Goal: Information Seeking & Learning: Learn about a topic

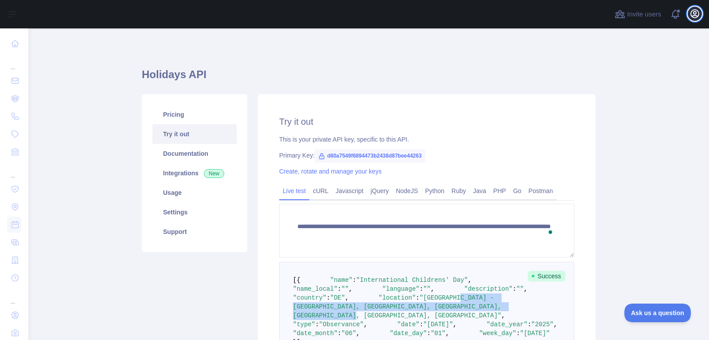
scroll to position [139, 0]
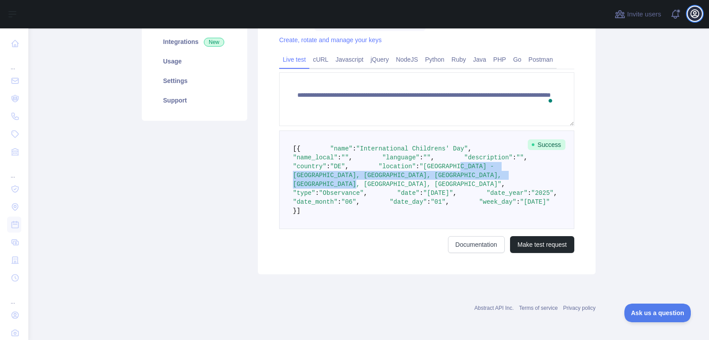
click at [697, 13] on icon "button" at bounding box center [695, 13] width 11 height 11
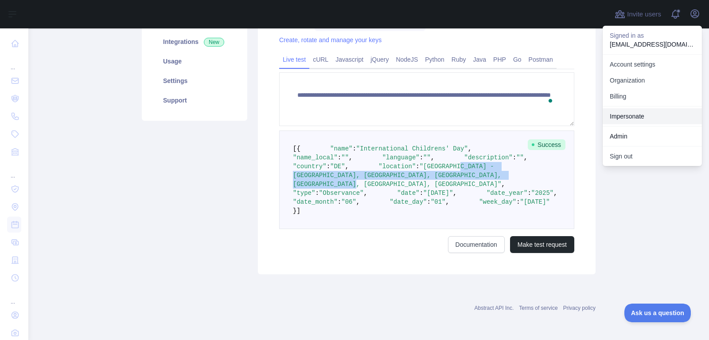
click at [655, 115] on link "Impersonate" at bounding box center [652, 116] width 99 height 16
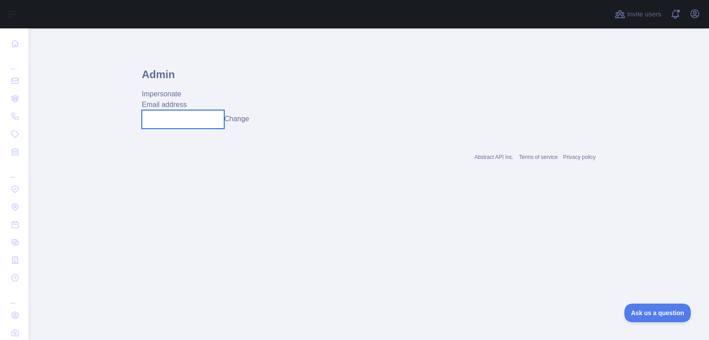
click at [205, 121] on input "text" at bounding box center [183, 119] width 82 height 19
paste input "**********"
type input "**********"
click at [243, 120] on button "Change" at bounding box center [236, 118] width 25 height 11
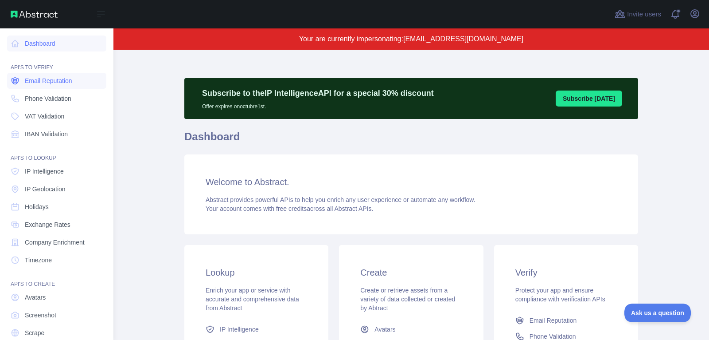
click at [57, 79] on span "Email Reputation" at bounding box center [48, 80] width 47 height 9
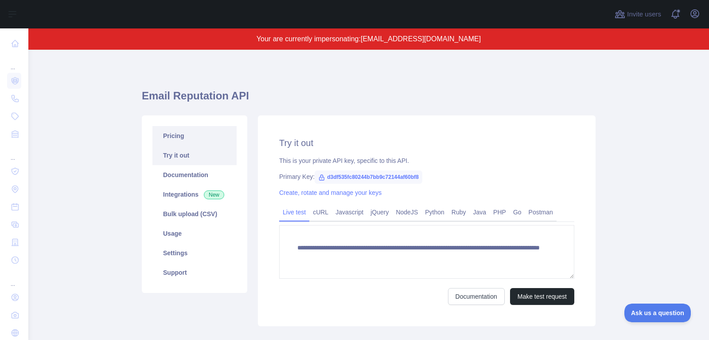
click at [210, 132] on link "Pricing" at bounding box center [194, 136] width 84 height 20
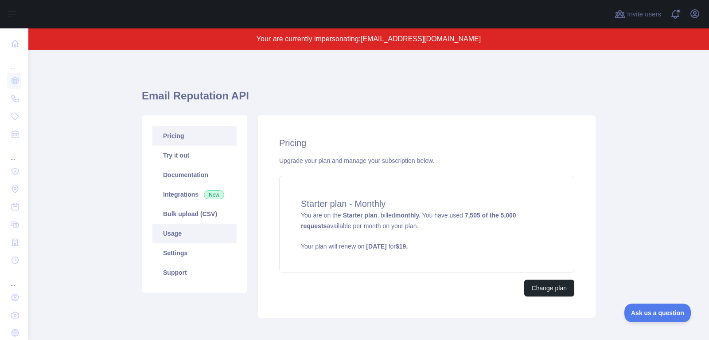
click at [199, 237] on link "Usage" at bounding box center [194, 233] width 84 height 20
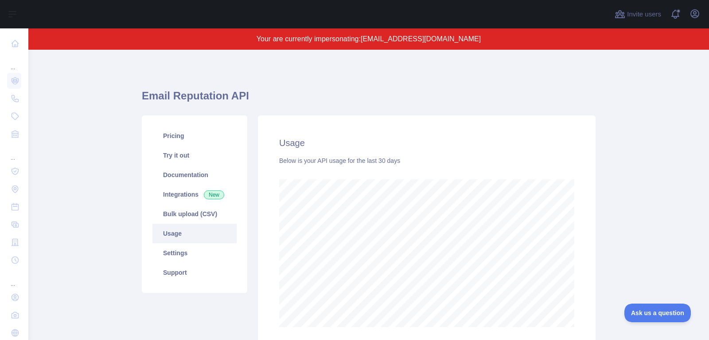
scroll to position [290, 681]
click at [697, 17] on icon "button" at bounding box center [695, 13] width 11 height 11
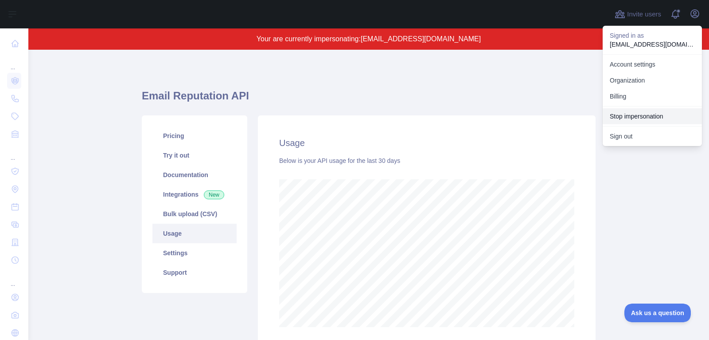
click at [650, 112] on button "Stop impersonation" at bounding box center [652, 116] width 99 height 16
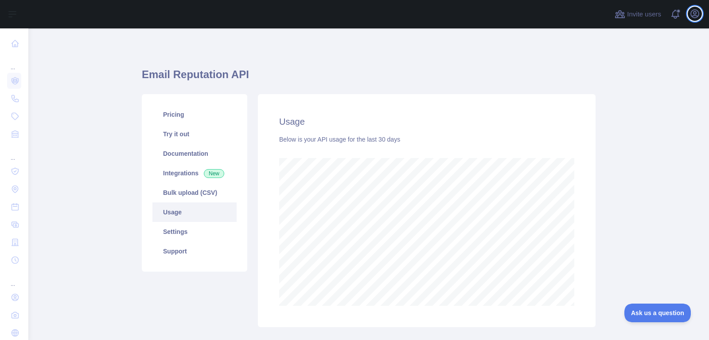
scroll to position [311, 681]
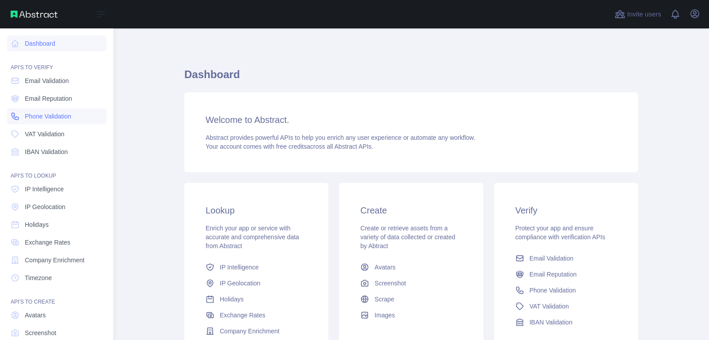
click at [46, 111] on link "Phone Validation" at bounding box center [56, 116] width 99 height 16
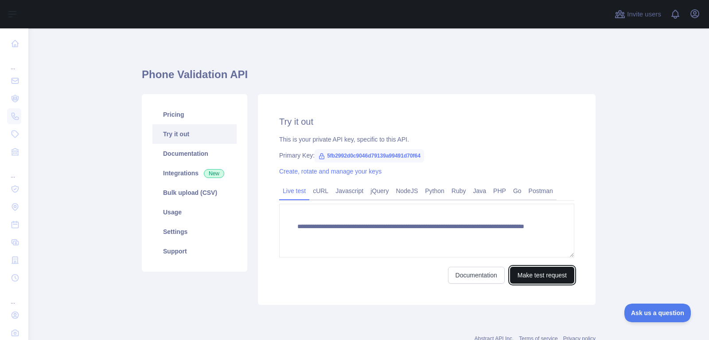
click at [539, 273] on button "Make test request" at bounding box center [542, 274] width 64 height 17
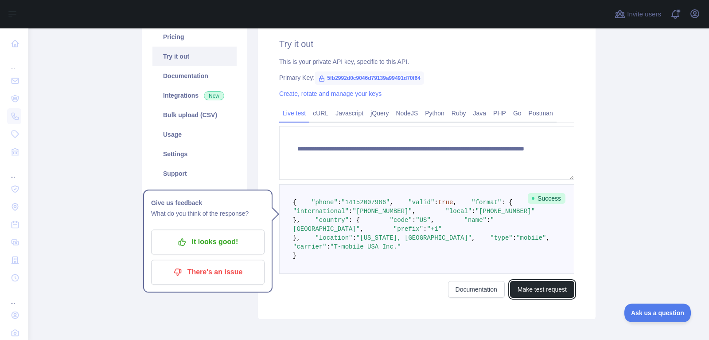
scroll to position [78, 0]
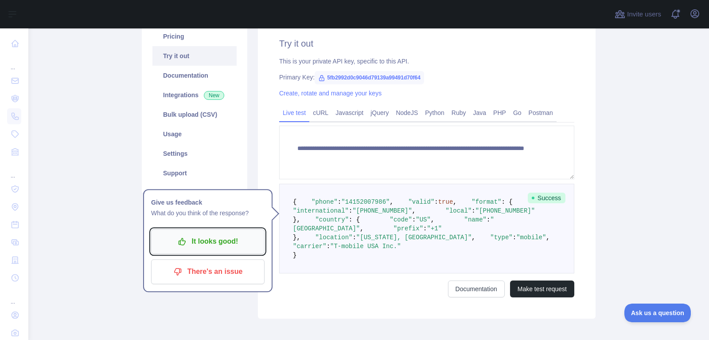
click at [226, 241] on p "It looks good!" at bounding box center [208, 241] width 100 height 15
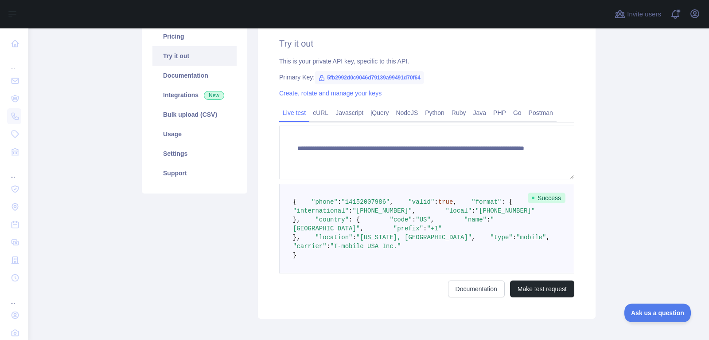
click at [374, 250] on span ""T-mobile USA Inc."" at bounding box center [365, 245] width 71 height 7
drag, startPoint x: 374, startPoint y: 327, endPoint x: 426, endPoint y: 320, distance: 52.4
click at [378, 250] on span ""T-mobile USA Inc."" at bounding box center [365, 245] width 71 height 7
drag, startPoint x: 428, startPoint y: 320, endPoint x: 438, endPoint y: 315, distance: 11.7
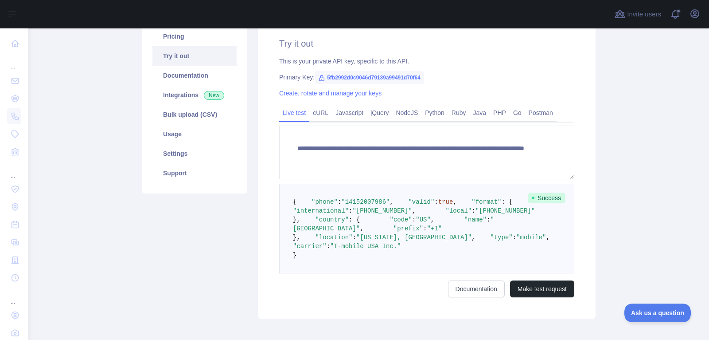
click at [432, 273] on pre "{ "phone" : "[PHONE_NUMBER]" , "valid" : true , "format" : { "international" : …" at bounding box center [426, 228] width 295 height 90
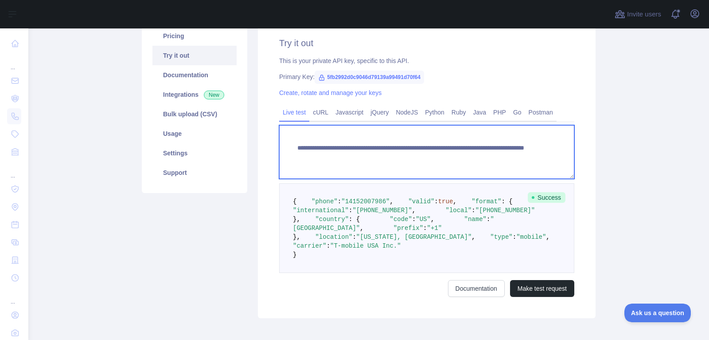
click at [490, 158] on textarea "**********" at bounding box center [426, 152] width 295 height 54
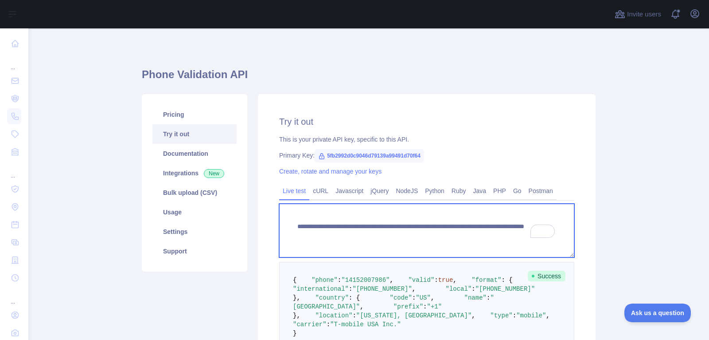
scroll to position [1, 0]
paste textarea "*"
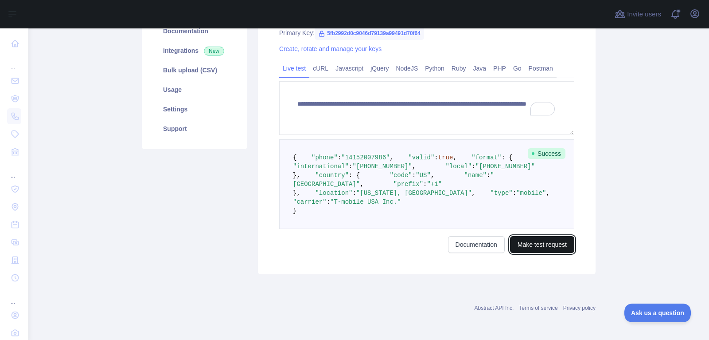
click at [534, 250] on button "Make test request" at bounding box center [542, 244] width 64 height 17
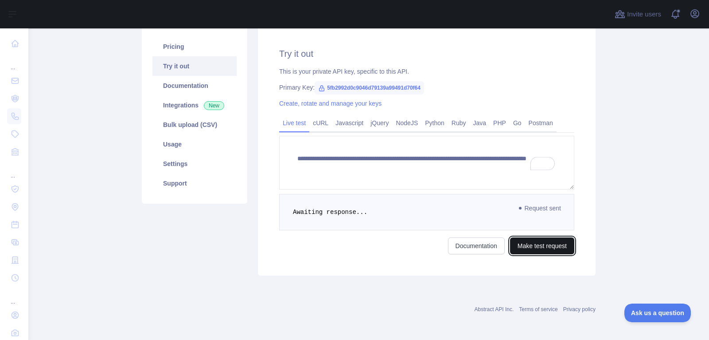
scroll to position [201, 0]
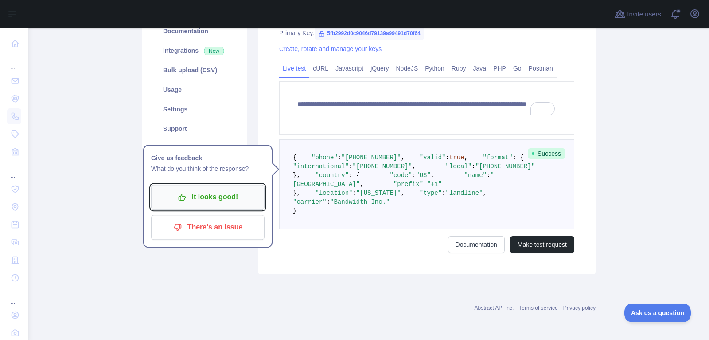
click at [186, 192] on icon "button" at bounding box center [182, 196] width 9 height 9
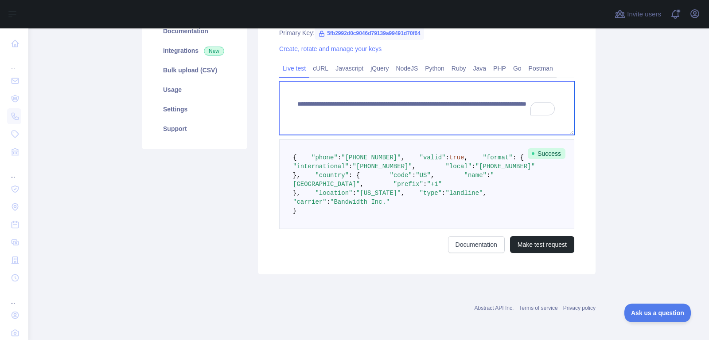
click at [471, 81] on textarea "**********" at bounding box center [426, 108] width 295 height 54
paste textarea "**********"
click at [467, 81] on textarea "**********" at bounding box center [426, 108] width 295 height 54
type textarea "**********"
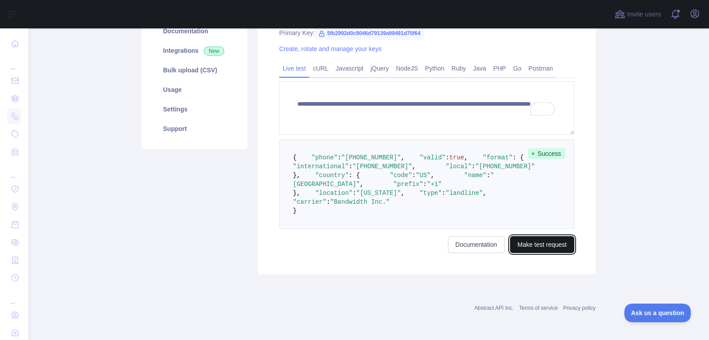
click at [532, 242] on button "Make test request" at bounding box center [542, 244] width 64 height 17
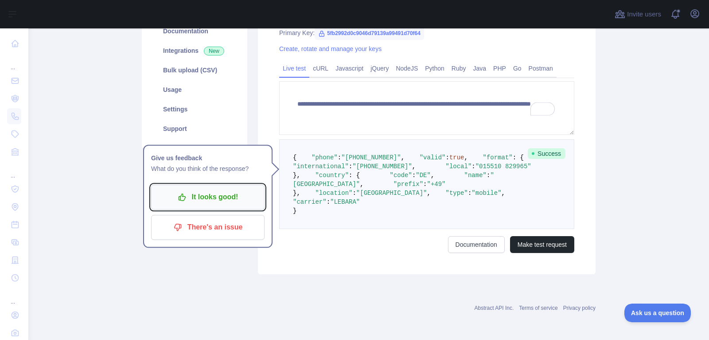
click at [237, 189] on p "It looks good!" at bounding box center [208, 196] width 100 height 15
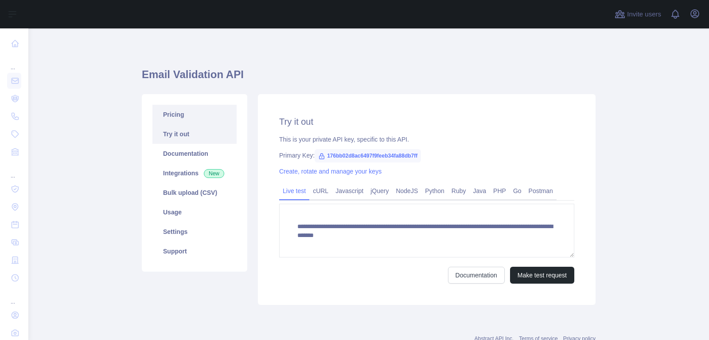
click at [197, 112] on link "Pricing" at bounding box center [194, 115] width 84 height 20
